Goal: Navigation & Orientation: Find specific page/section

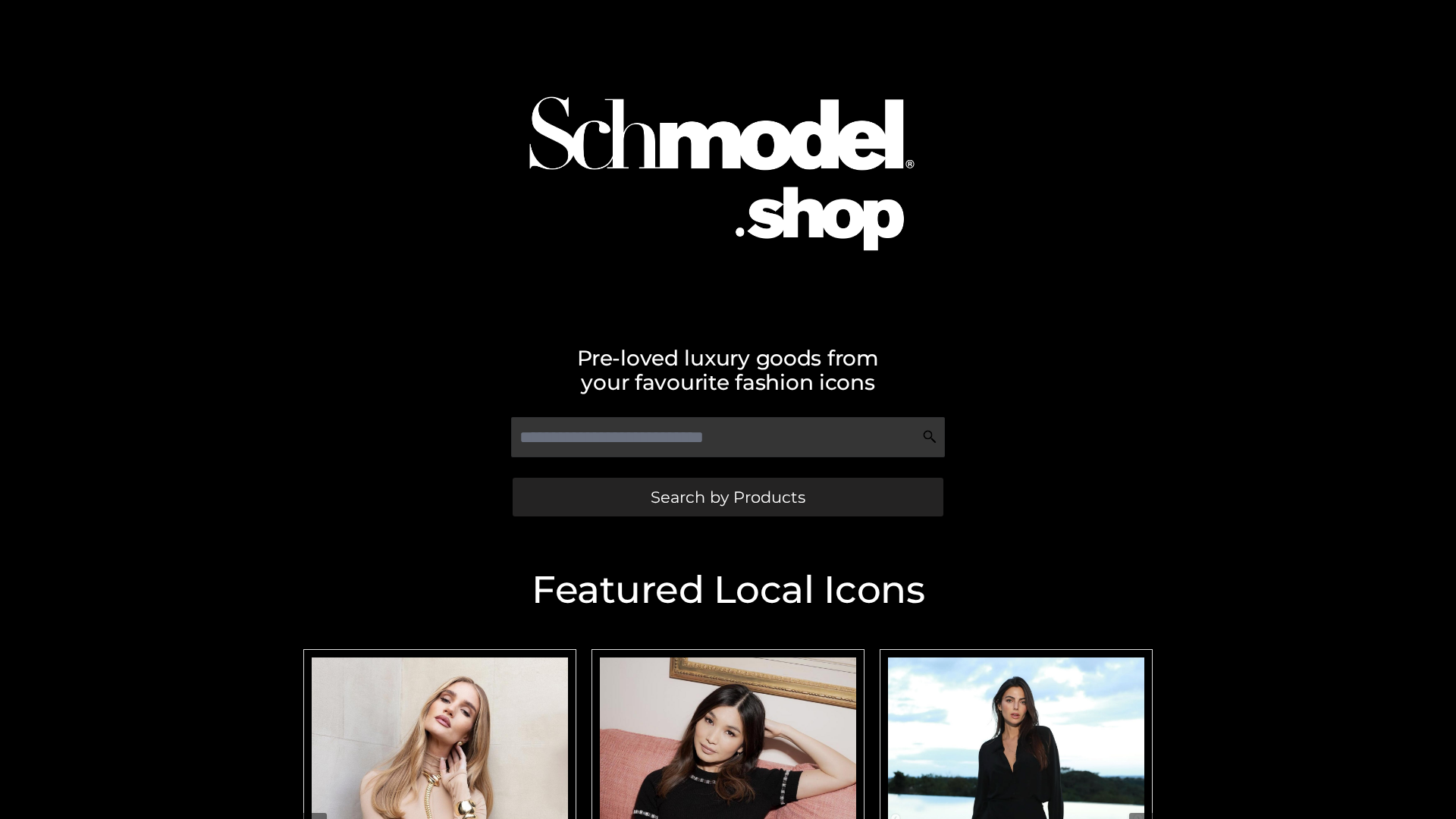
click at [727, 496] on span "Search by Products" at bounding box center [728, 497] width 155 height 16
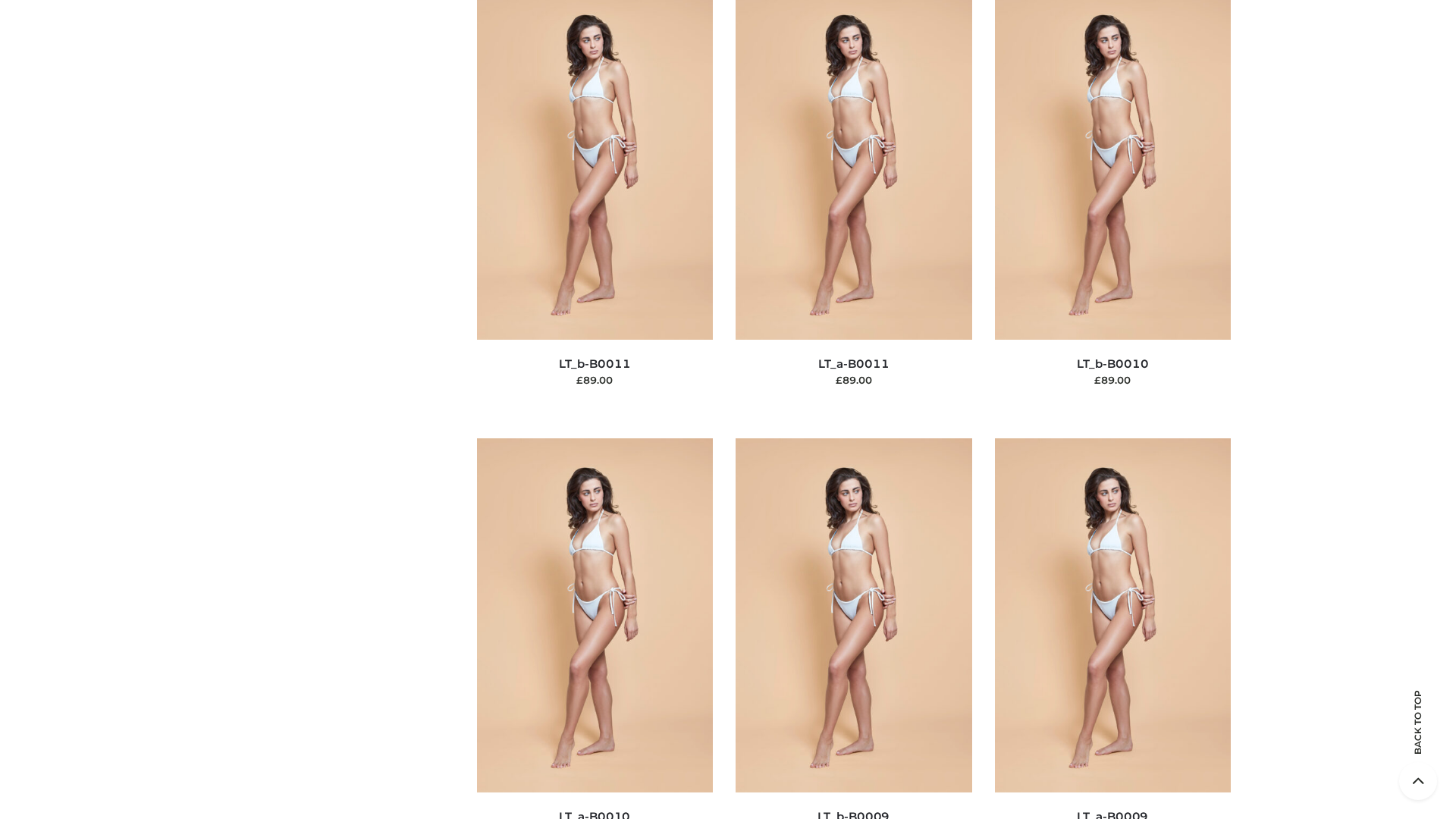
scroll to position [6810, 0]
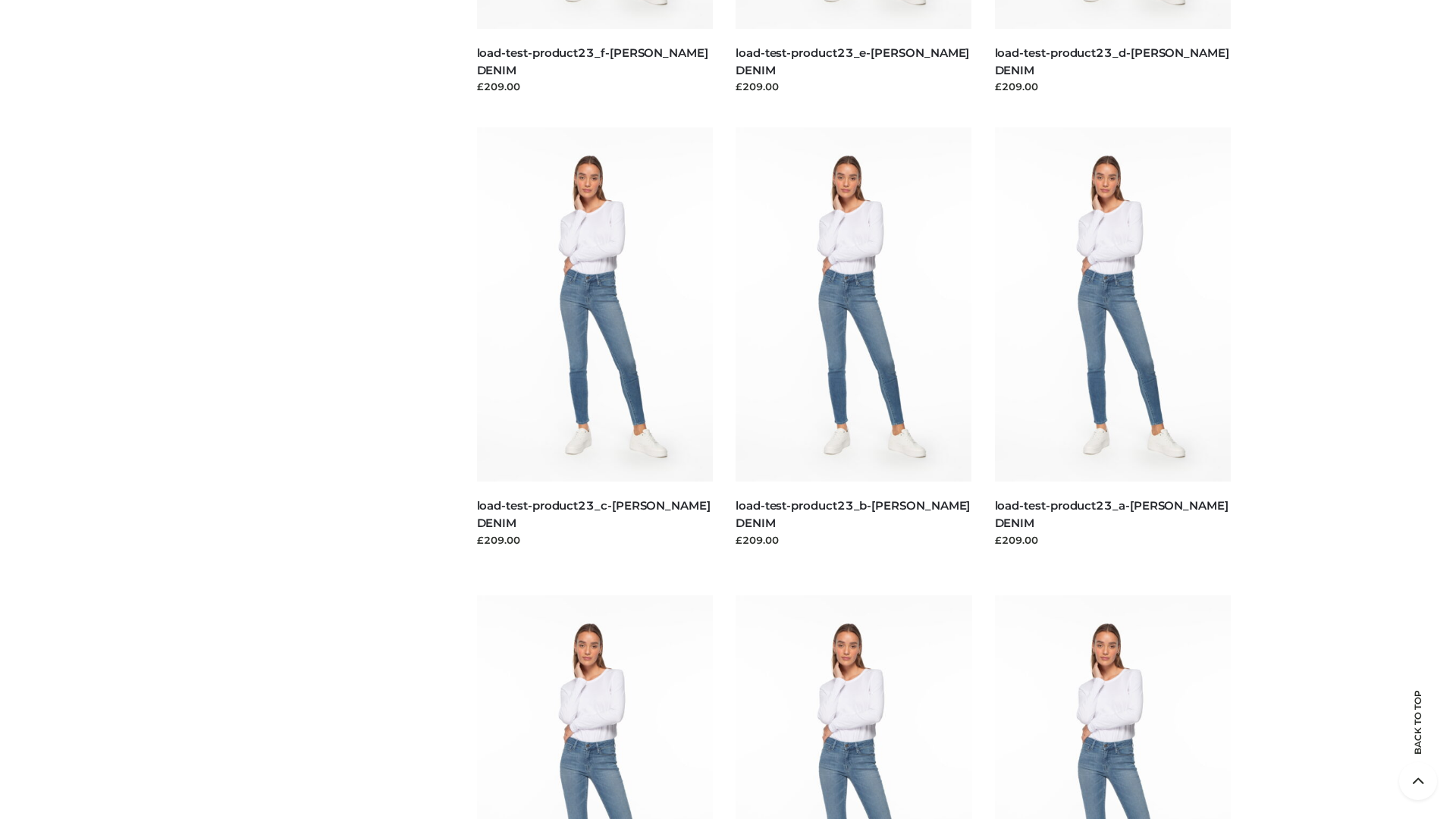
scroll to position [1330, 0]
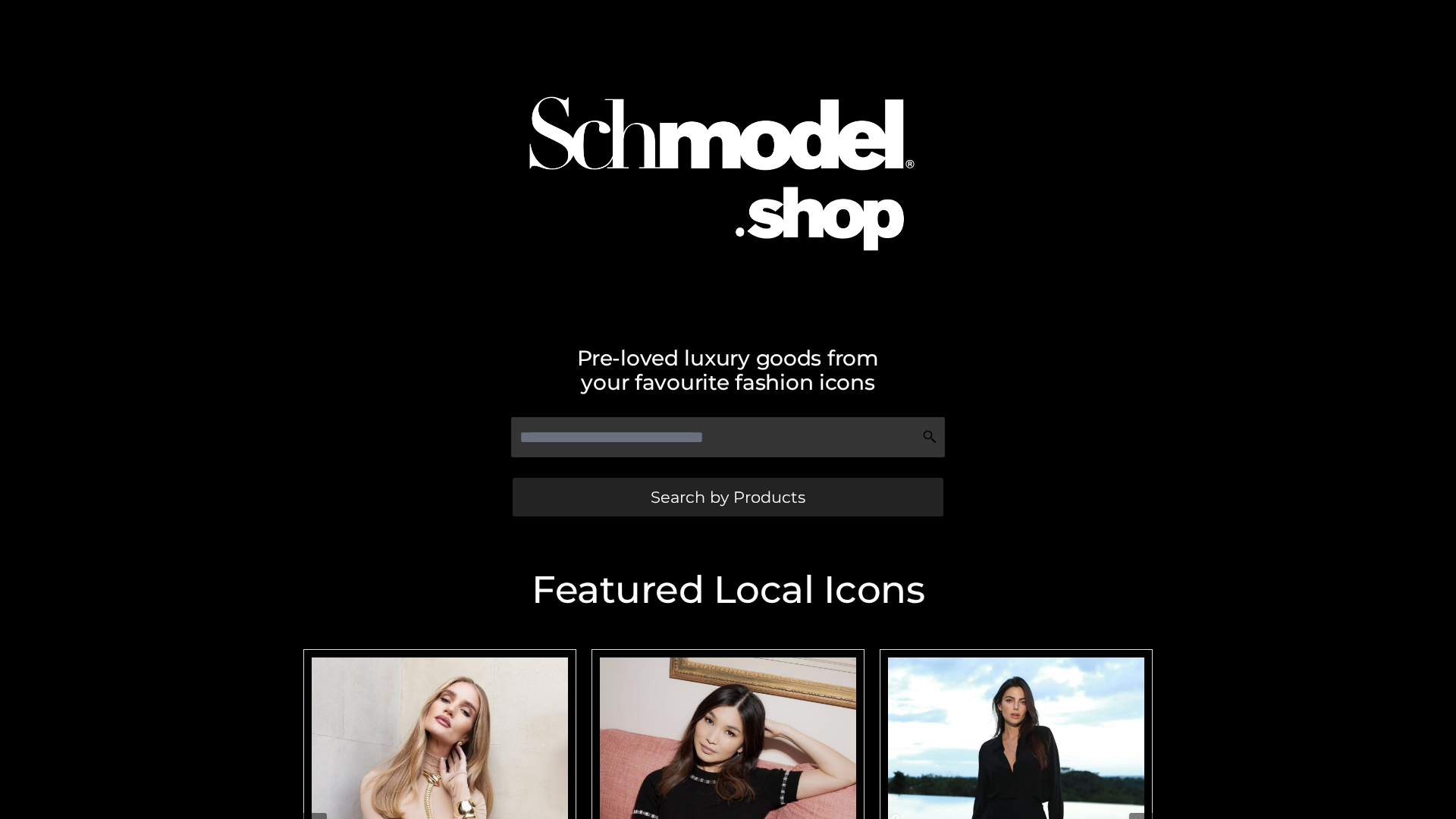
click at [727, 496] on span "Search by Products" at bounding box center [728, 497] width 155 height 16
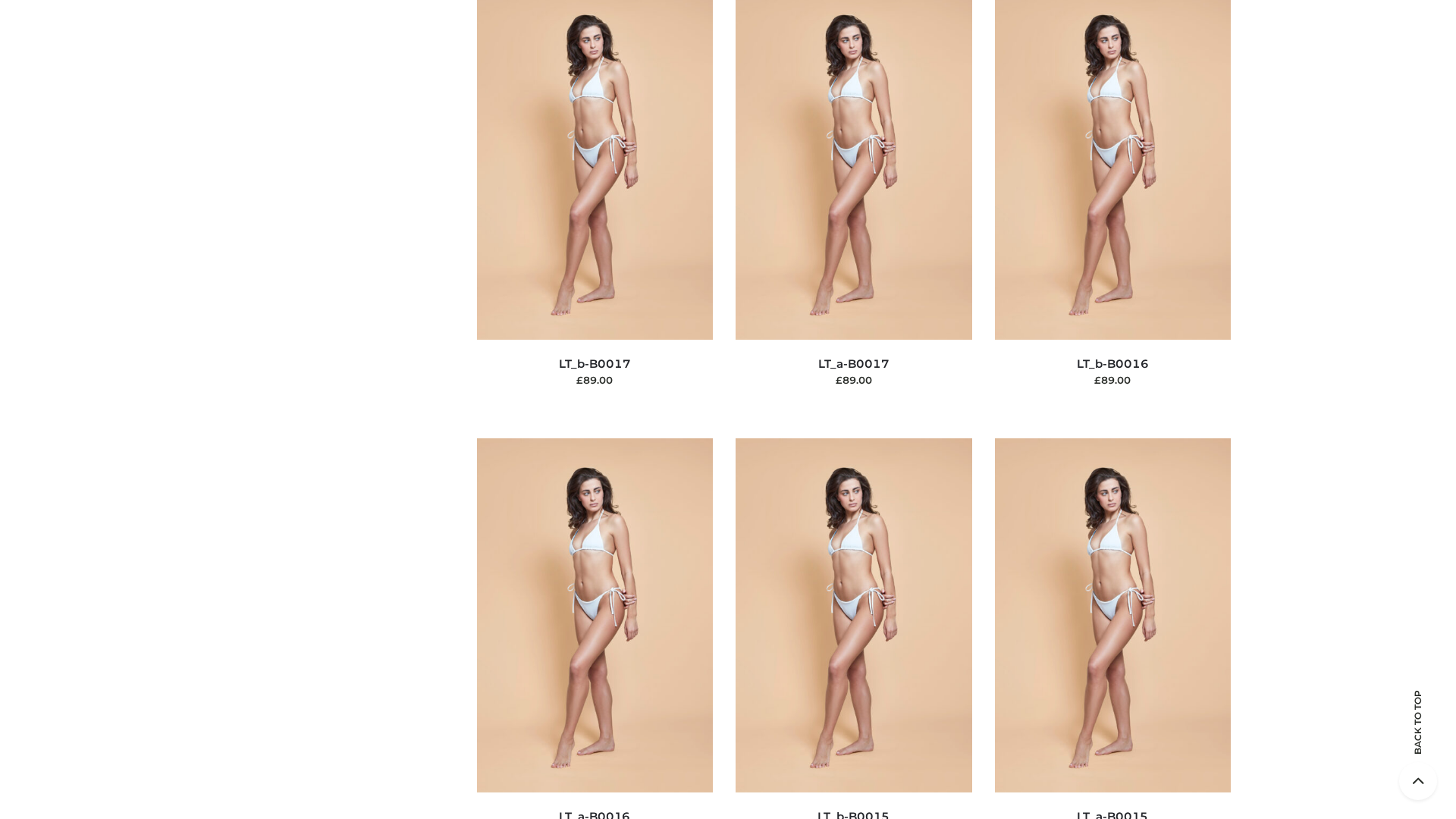
scroll to position [4983, 0]
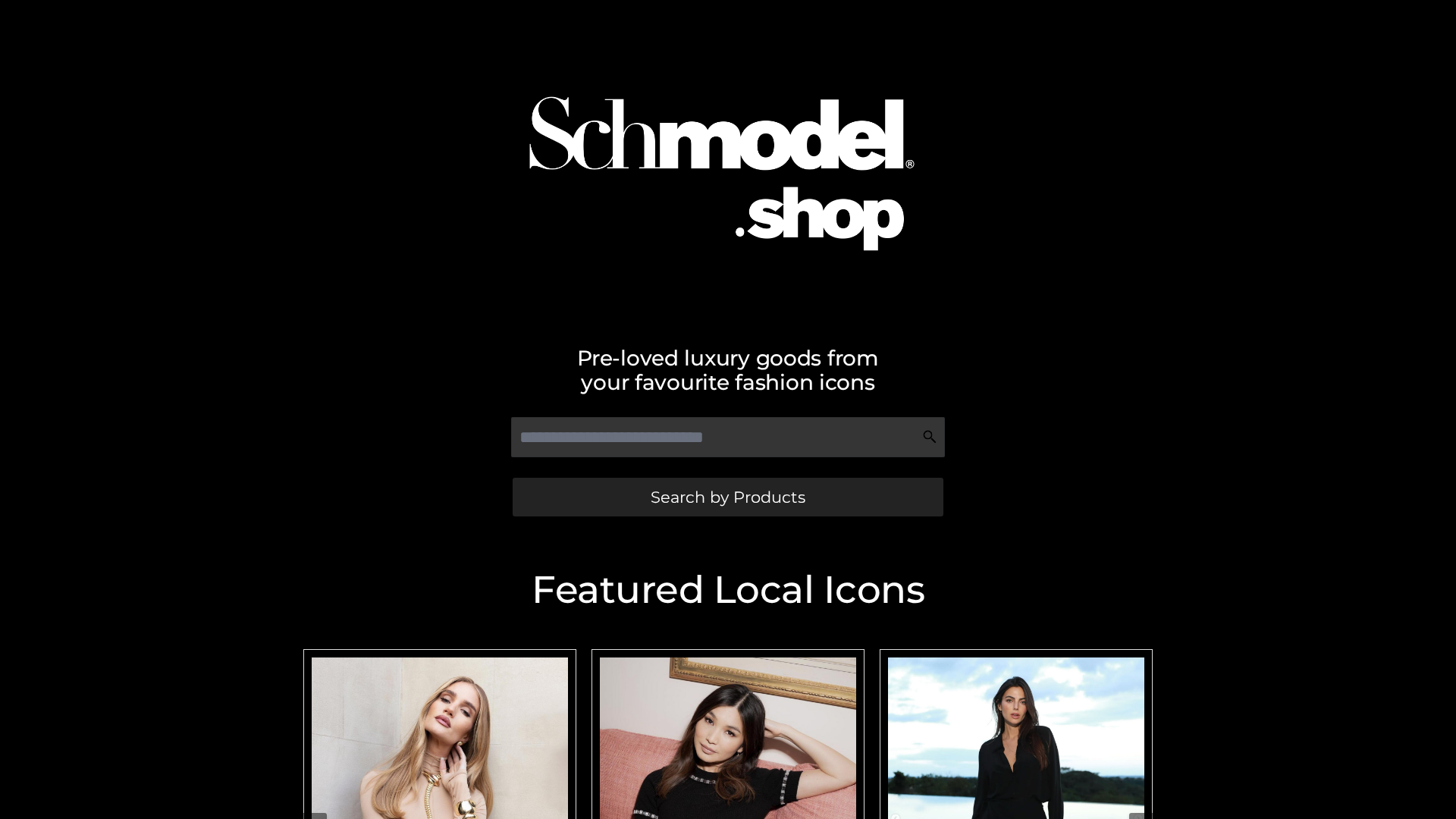
click at [727, 496] on span "Search by Products" at bounding box center [728, 497] width 155 height 16
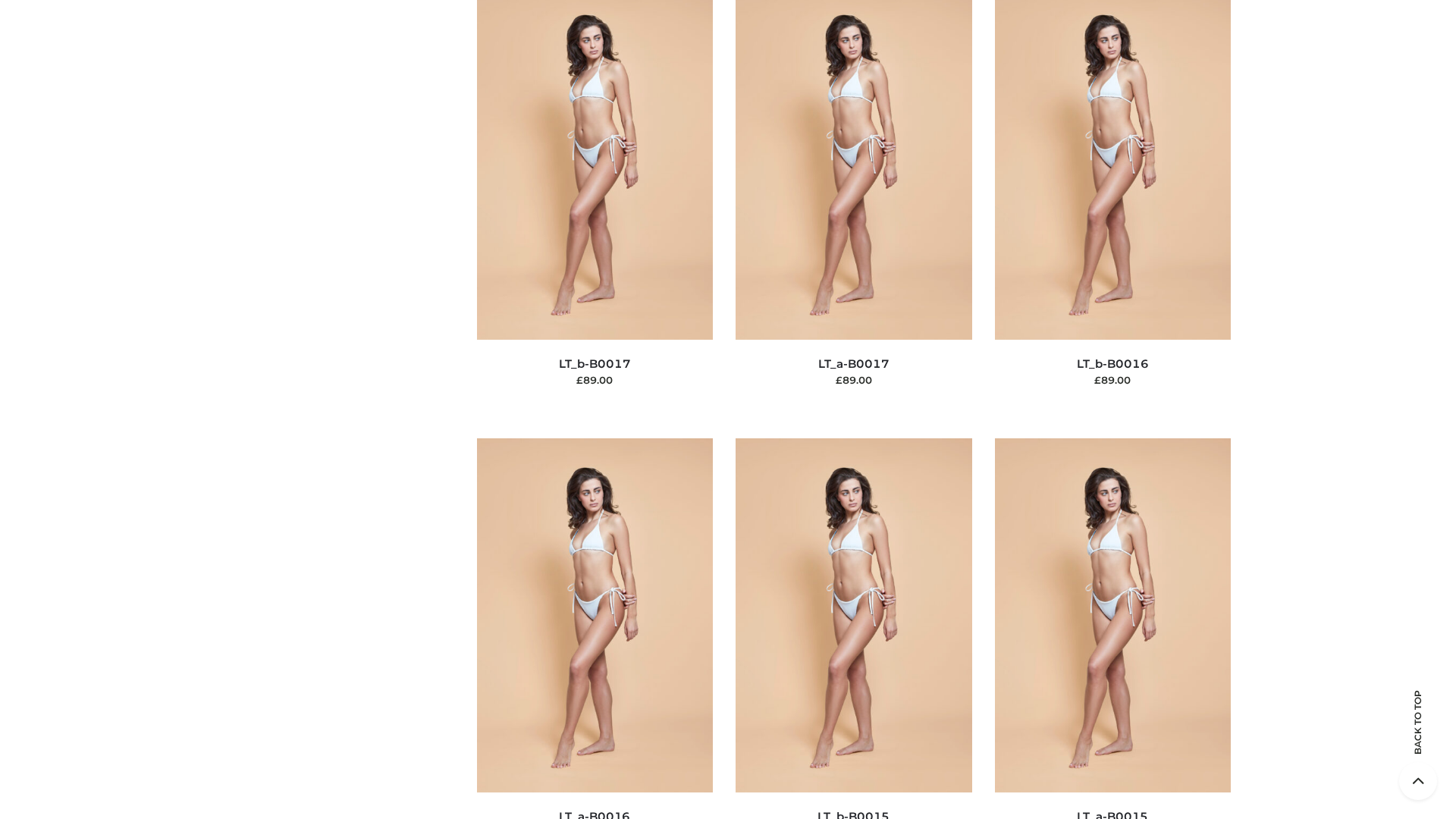
scroll to position [4983, 0]
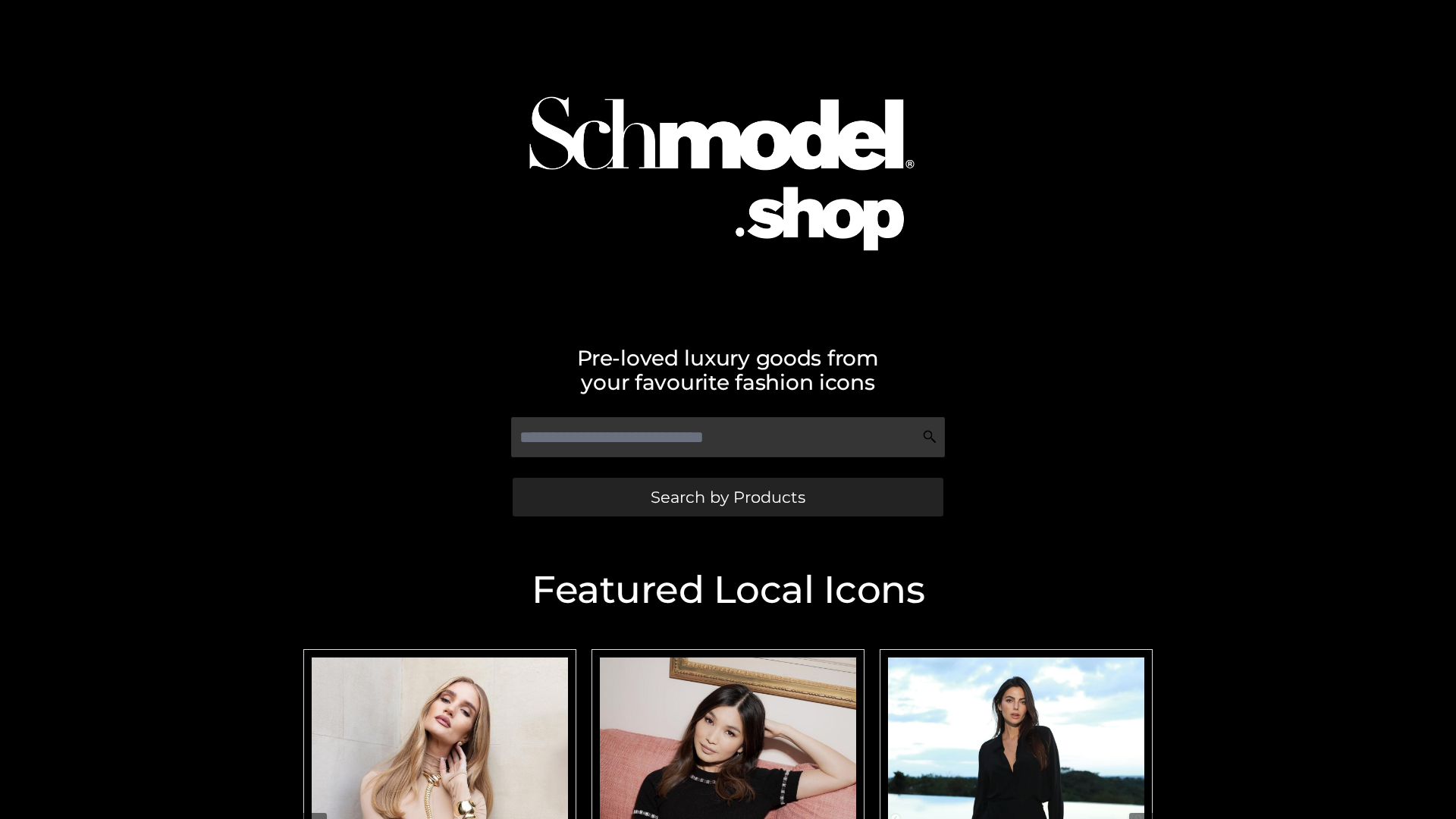
click at [727, 496] on span "Search by Products" at bounding box center [728, 497] width 155 height 16
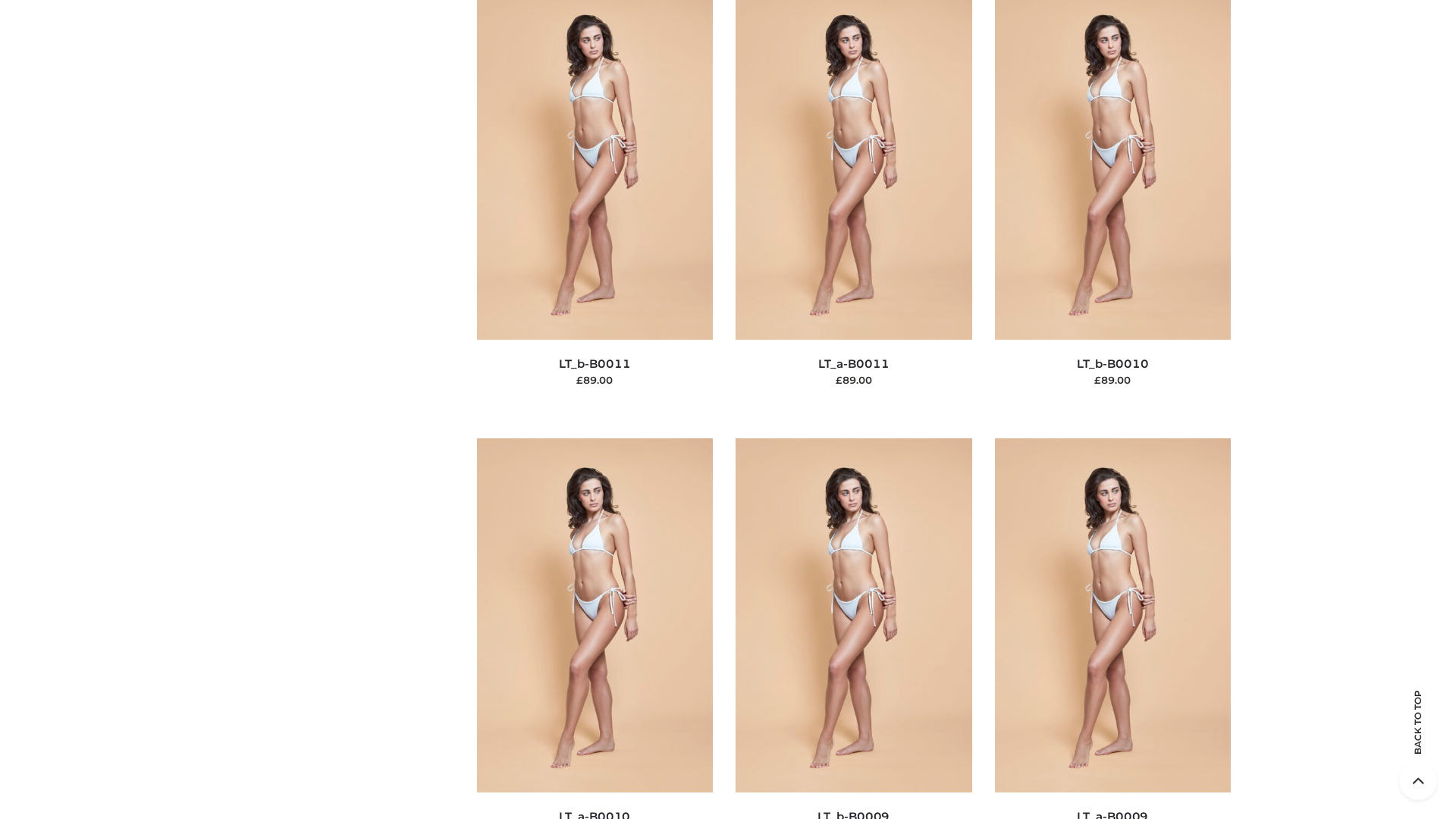
scroll to position [6810, 0]
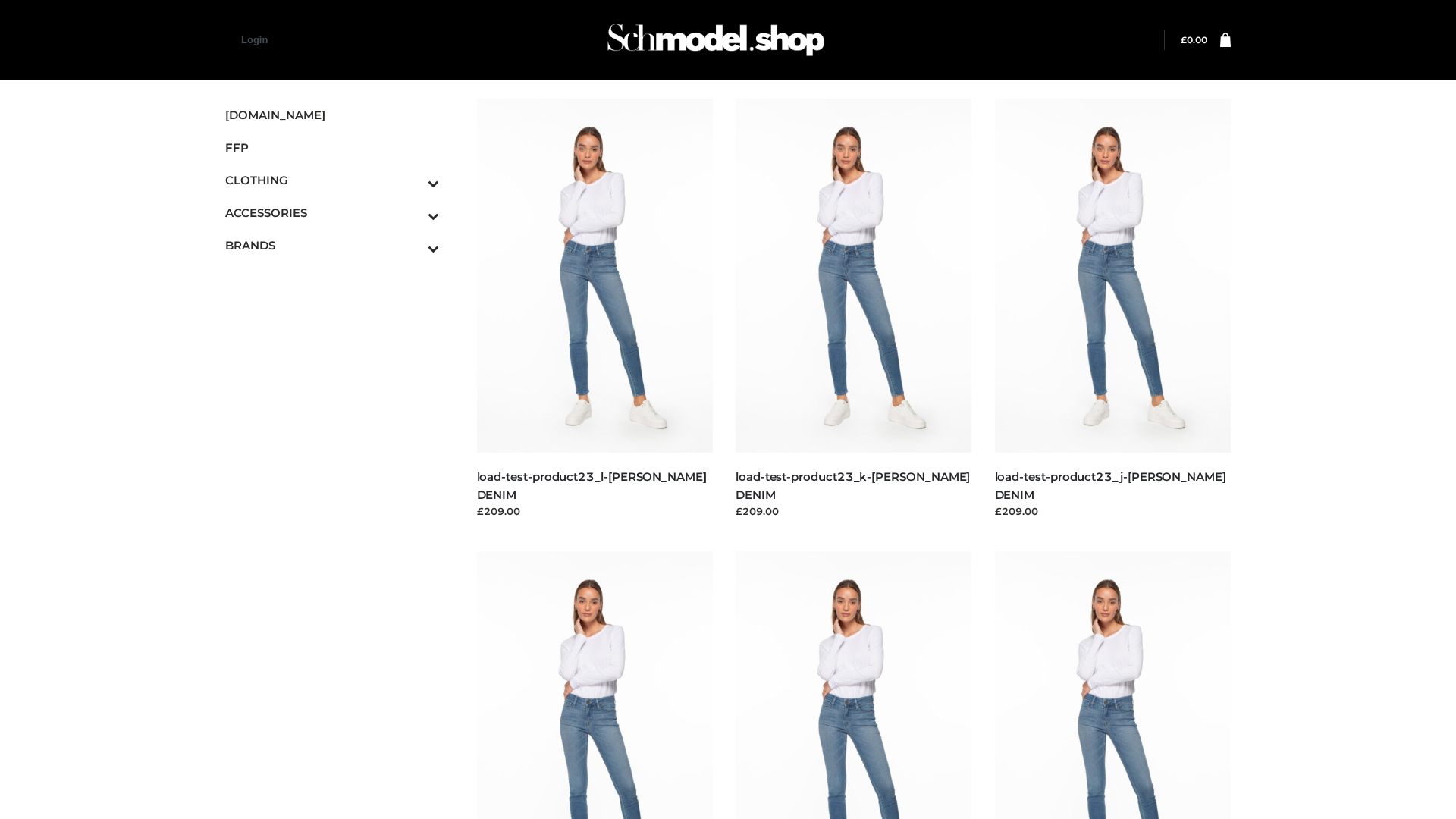
scroll to position [1330, 0]
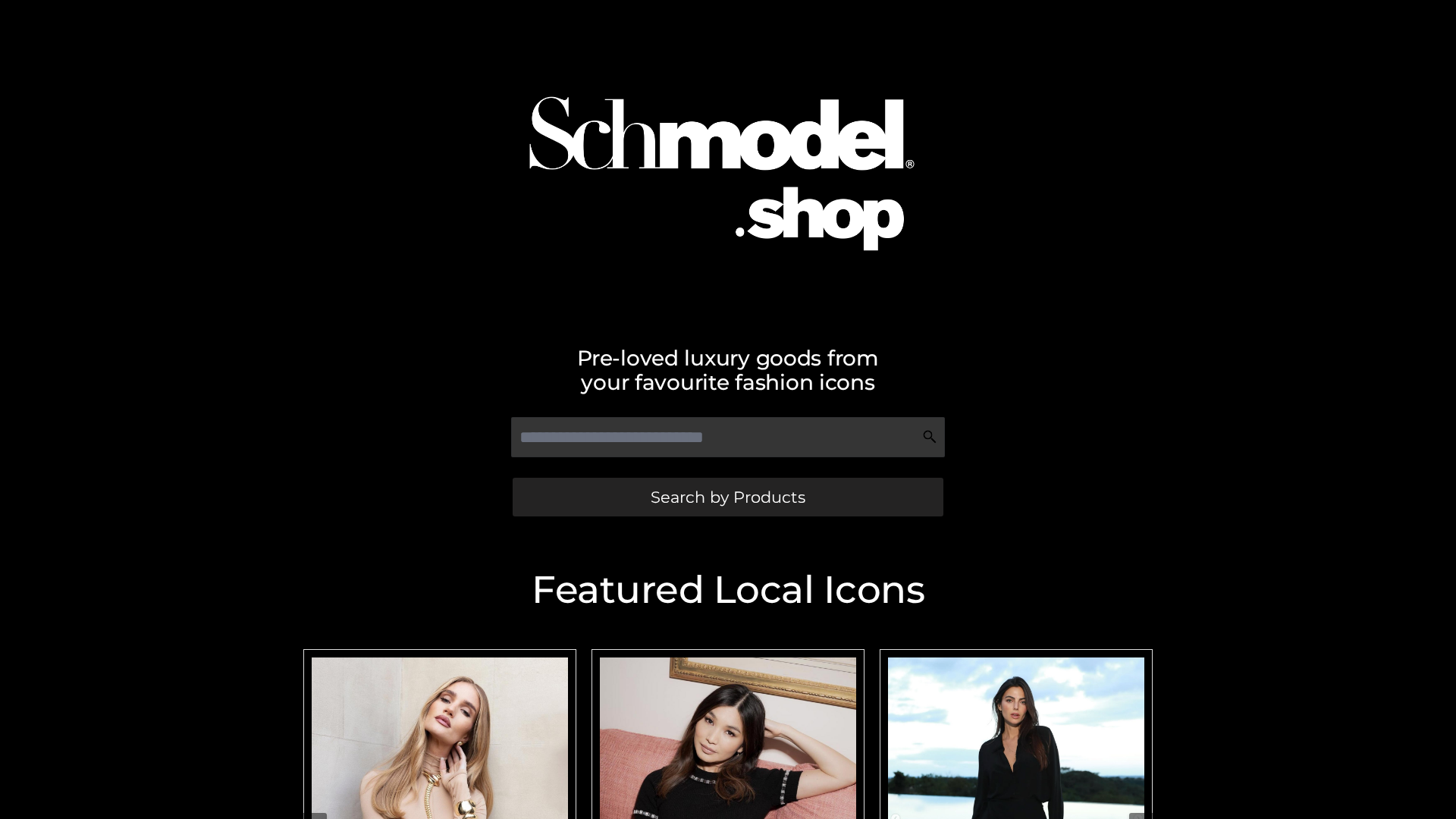
click at [727, 496] on span "Search by Products" at bounding box center [728, 497] width 155 height 16
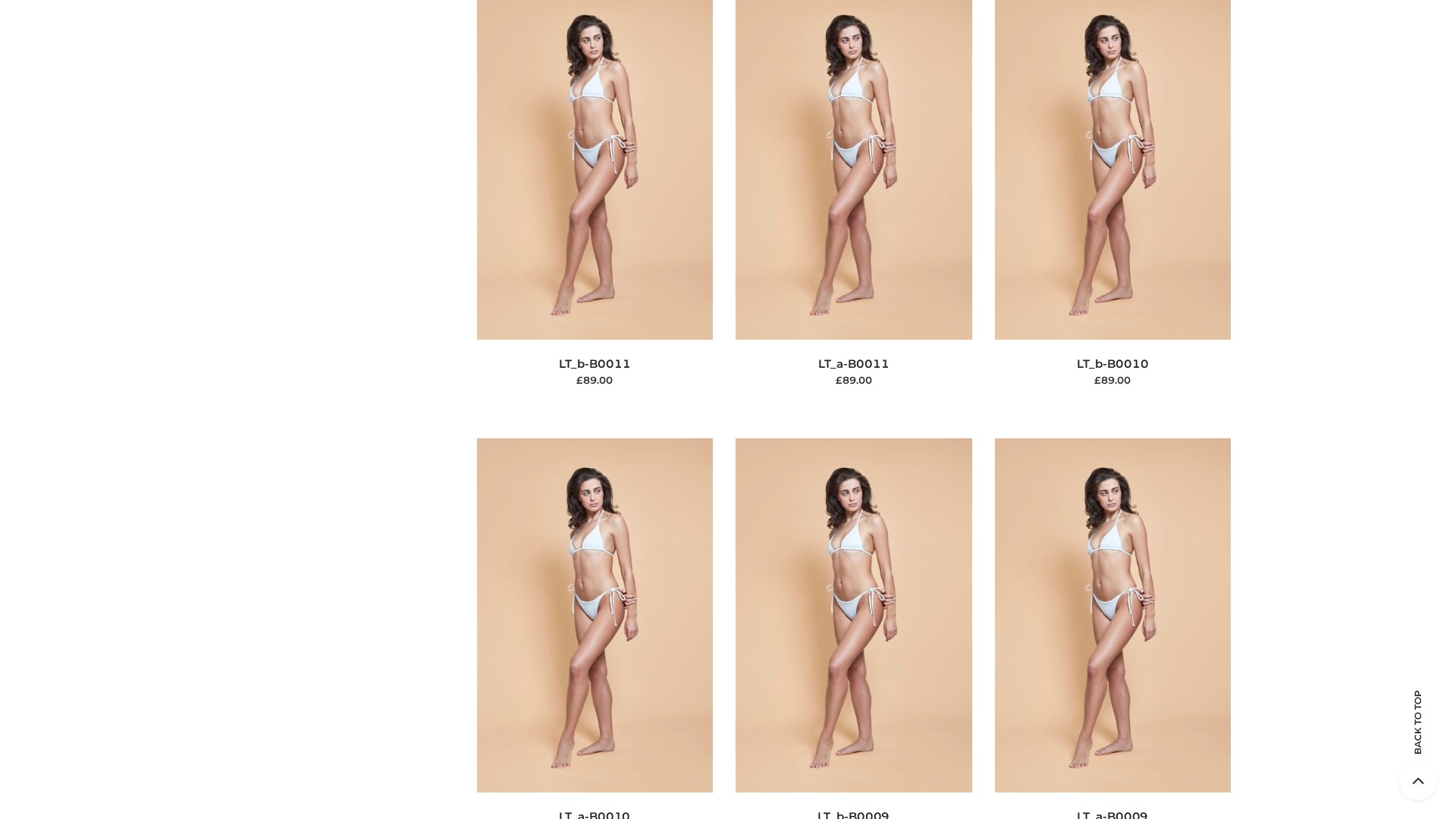
scroll to position [6810, 0]
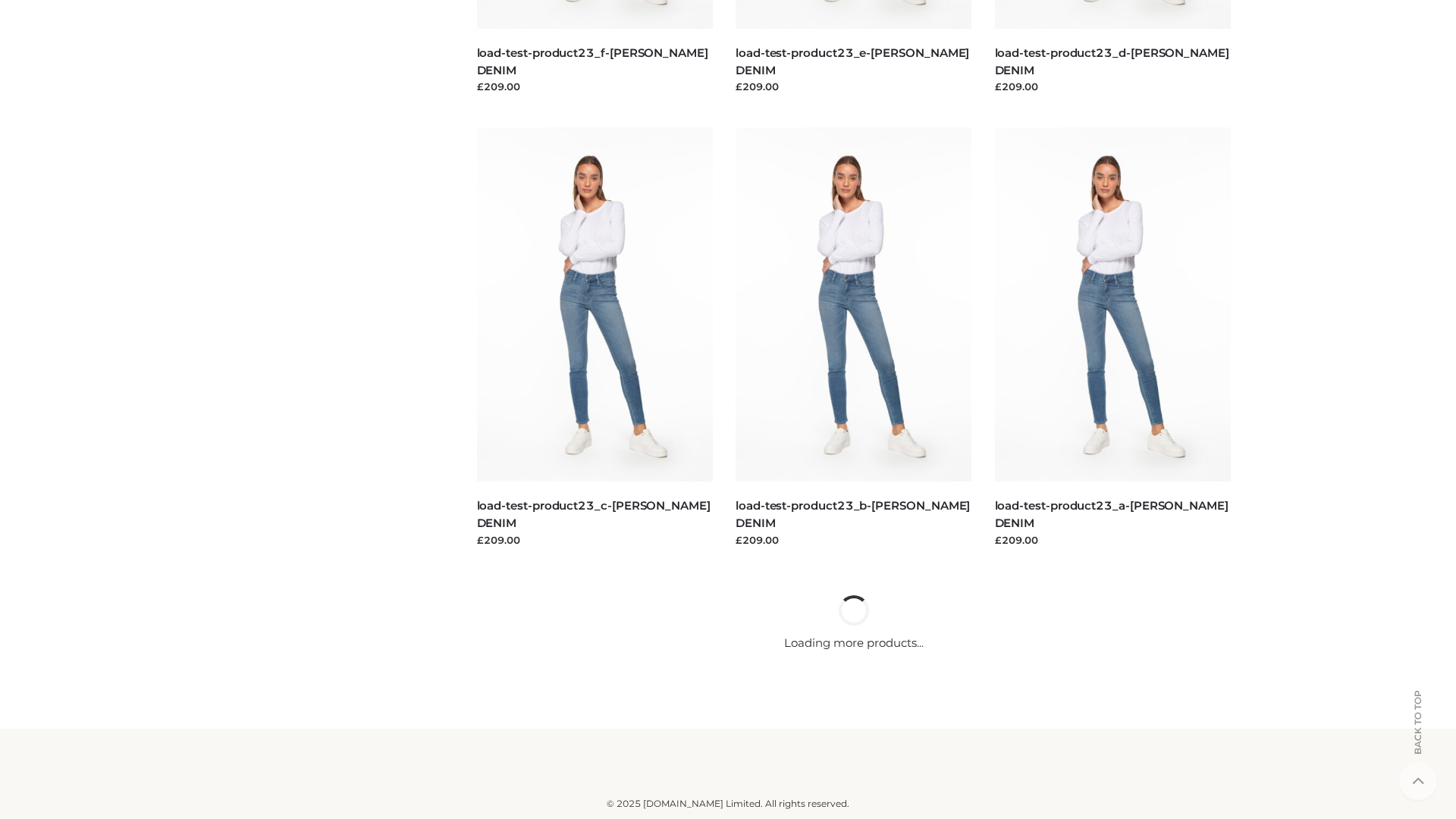
scroll to position [1330, 0]
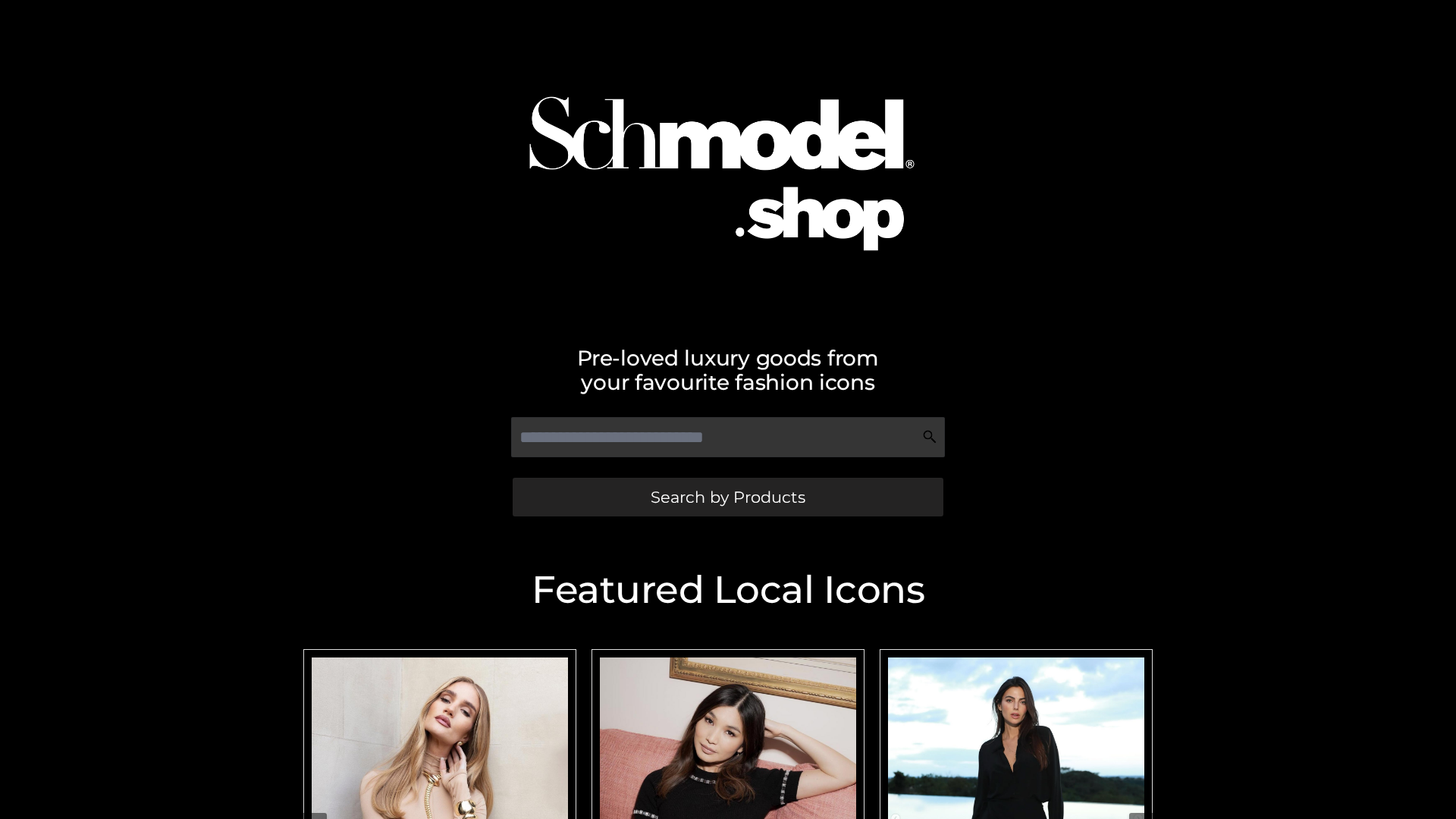
click at [727, 496] on span "Search by Products" at bounding box center [728, 497] width 155 height 16
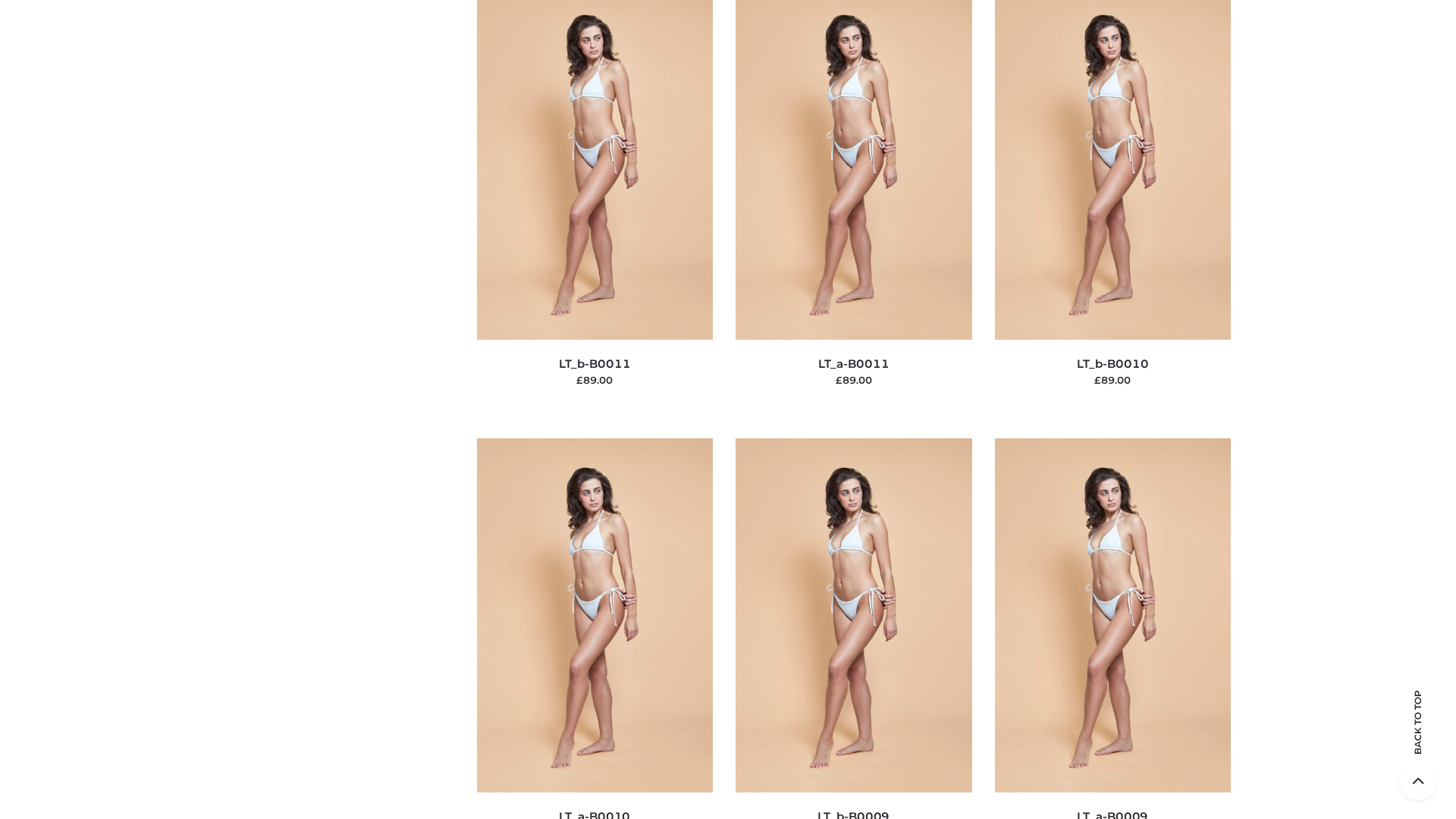
scroll to position [6810, 0]
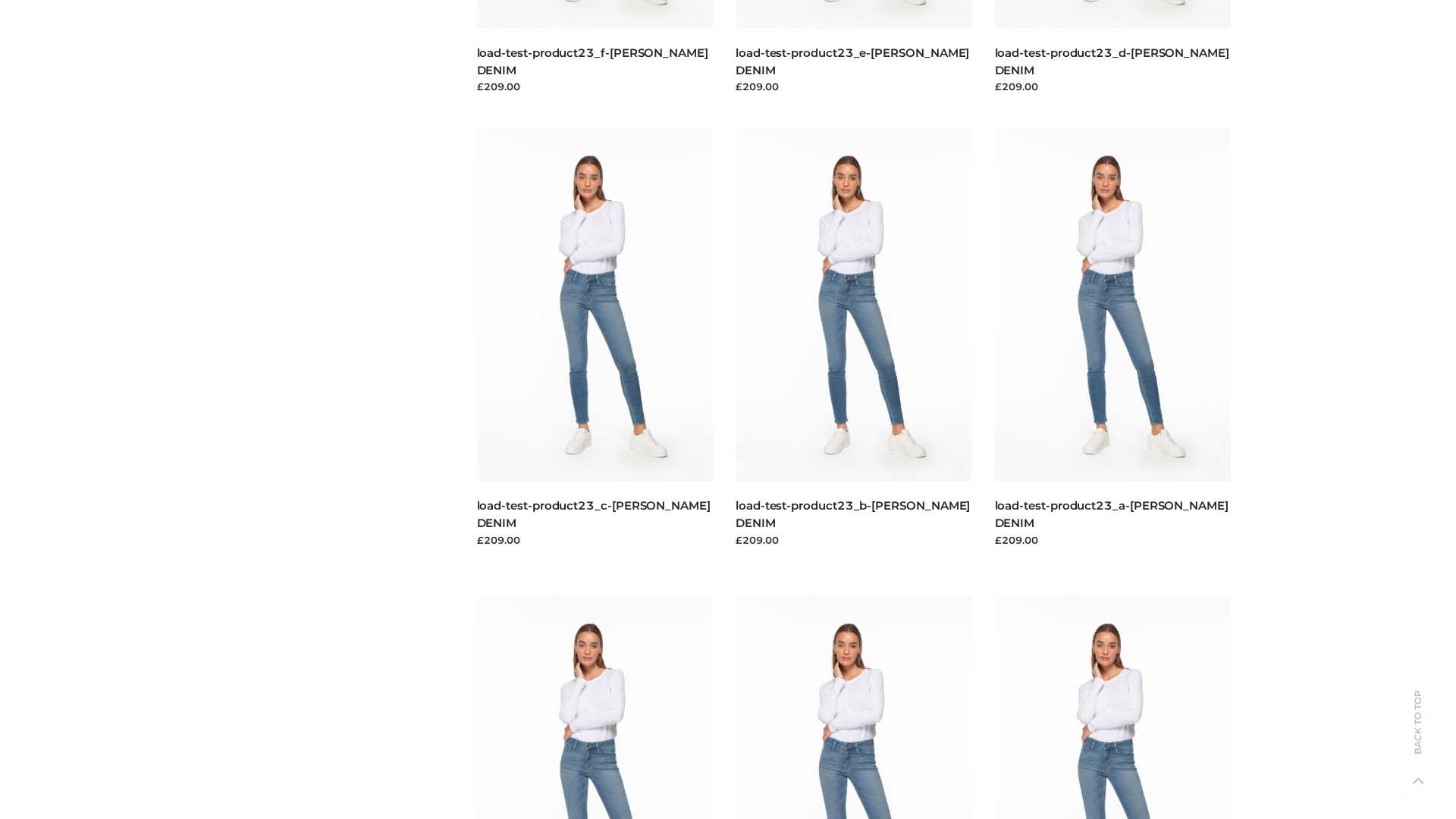
scroll to position [1330, 0]
